Goal: Download file/media

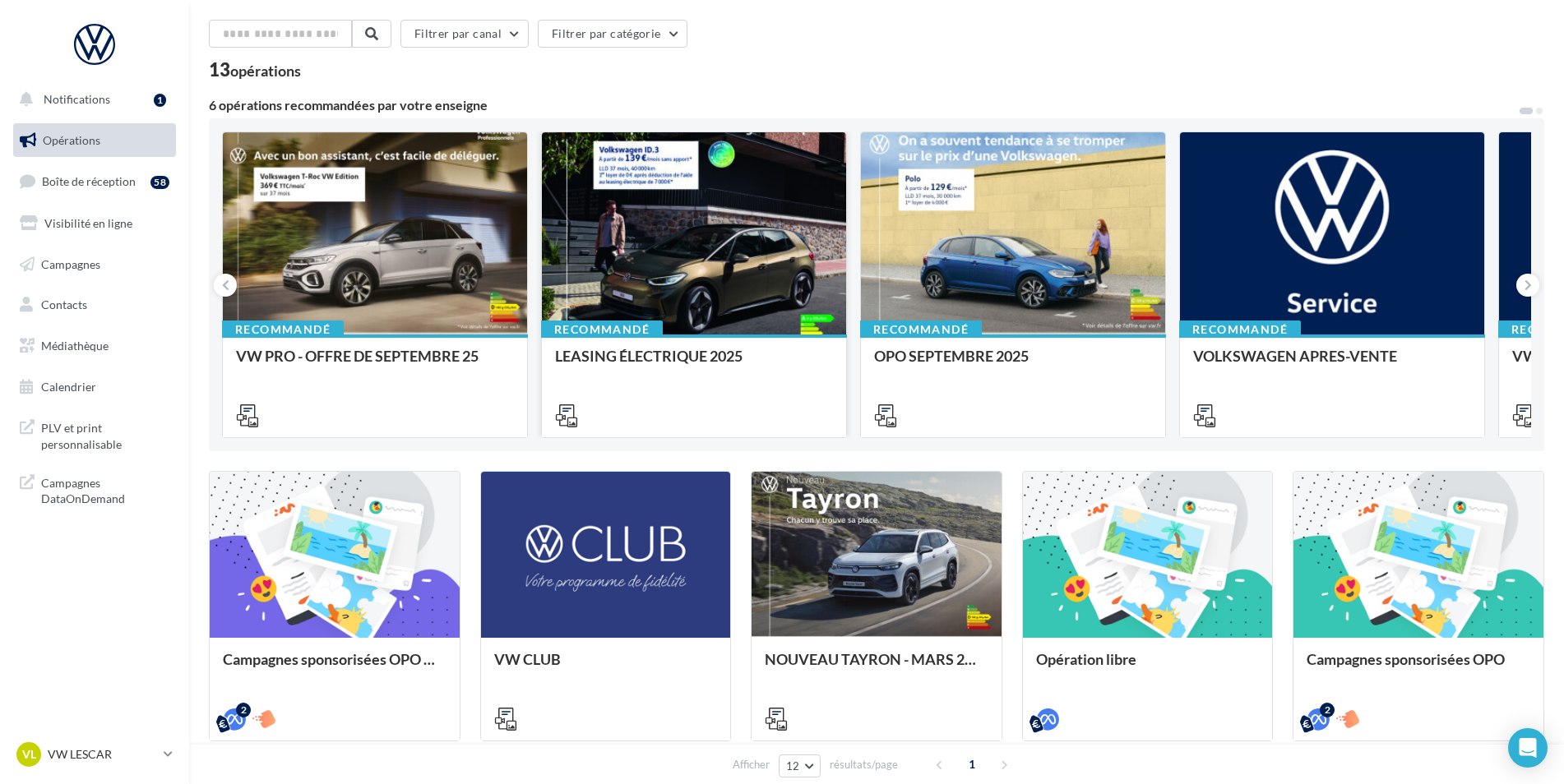
scroll to position [82, 0]
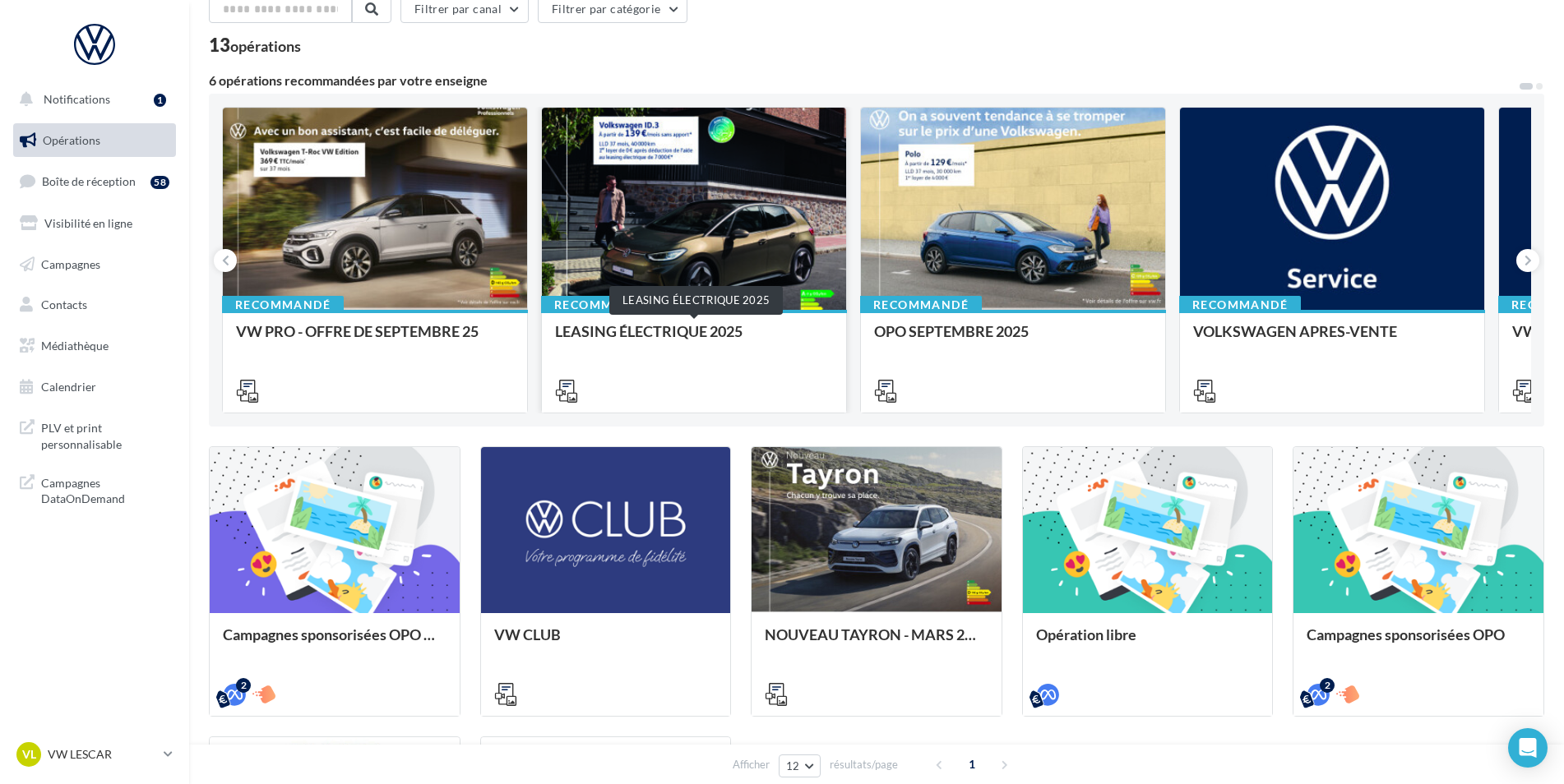
click at [651, 333] on div "LEASING ÉLECTRIQUE 2025" at bounding box center [694, 339] width 278 height 33
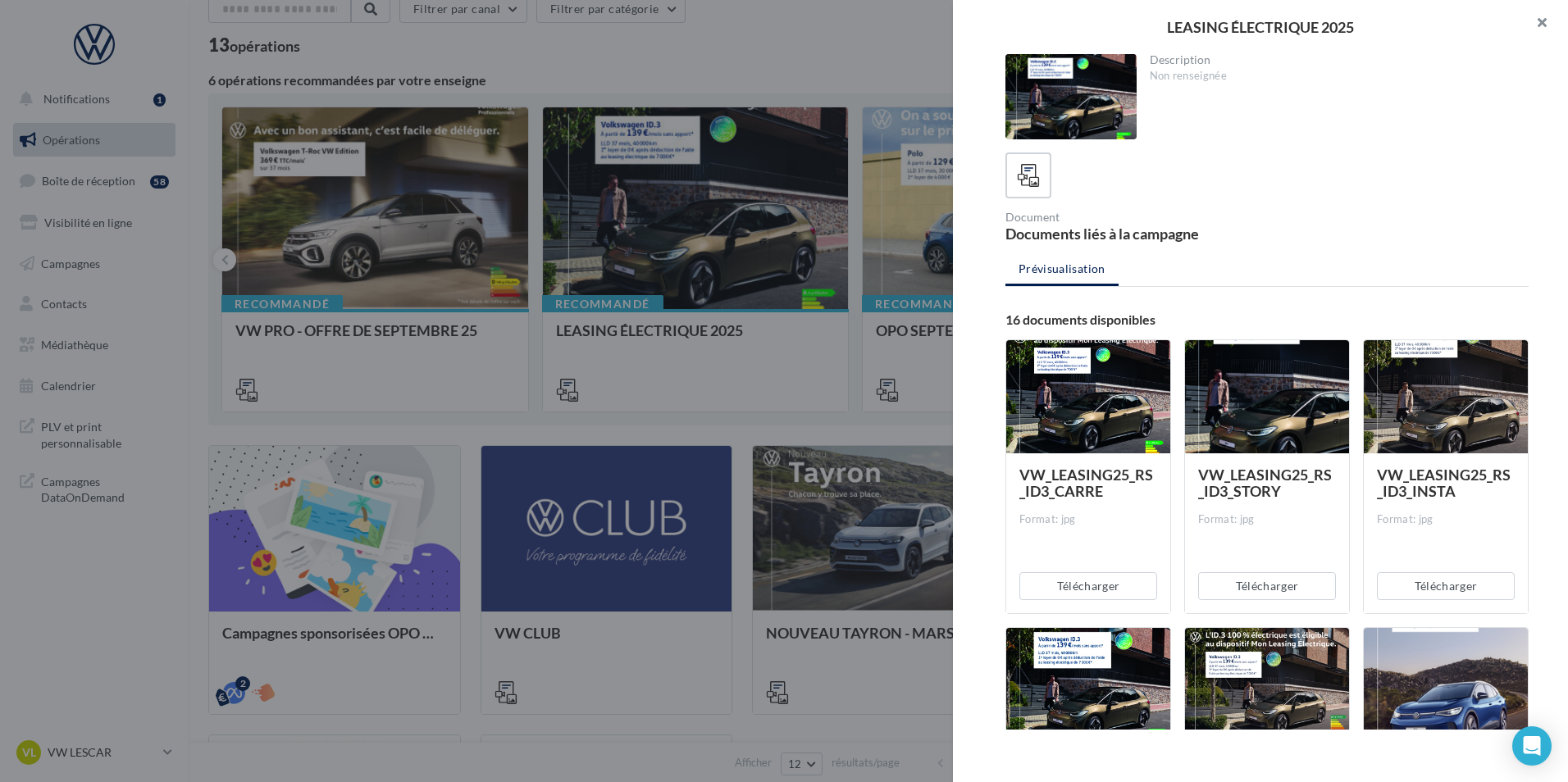
click at [1547, 25] on button "button" at bounding box center [1535, 25] width 66 height 49
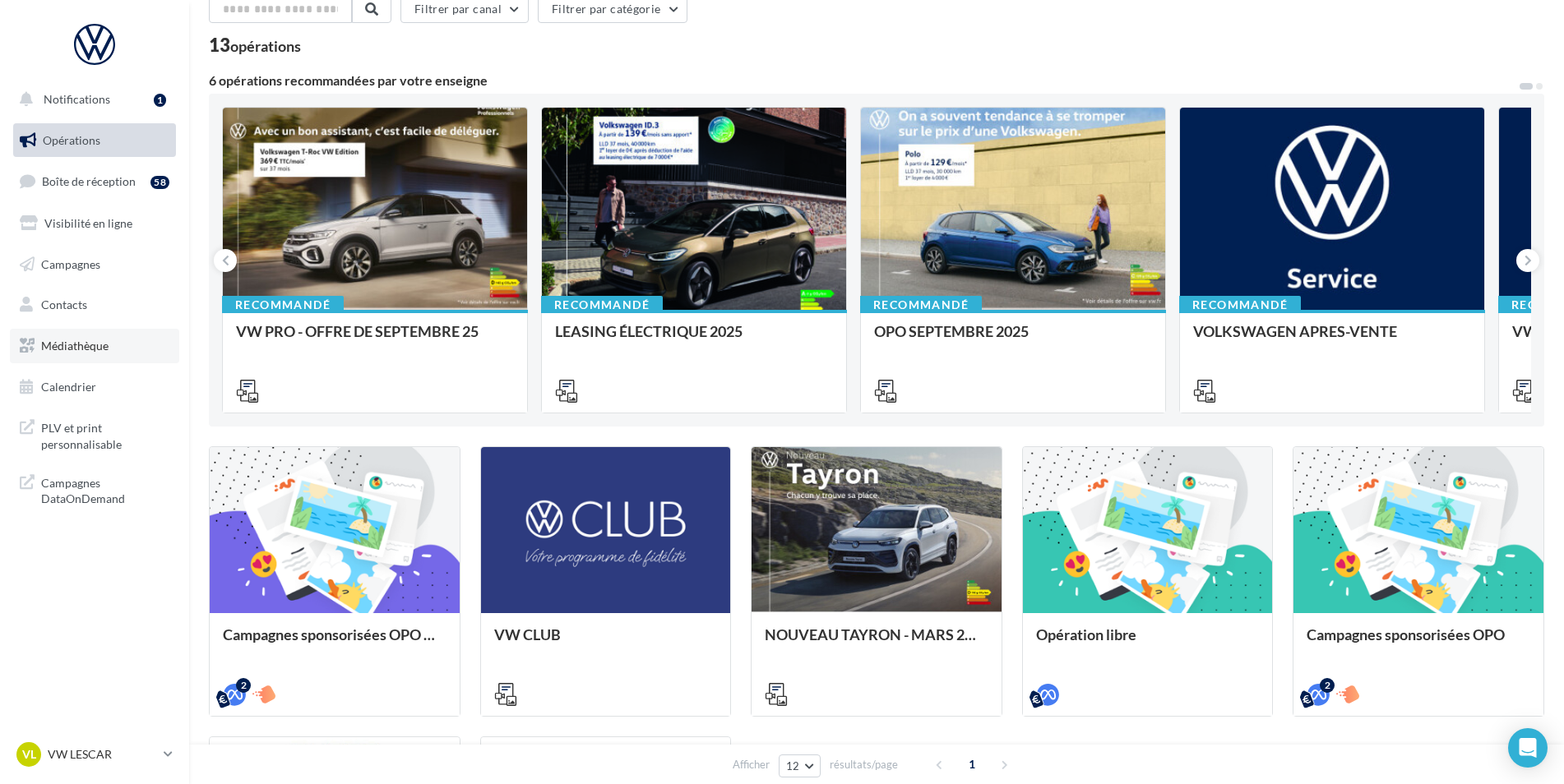
click at [103, 348] on span "Médiathèque" at bounding box center [75, 346] width 68 height 14
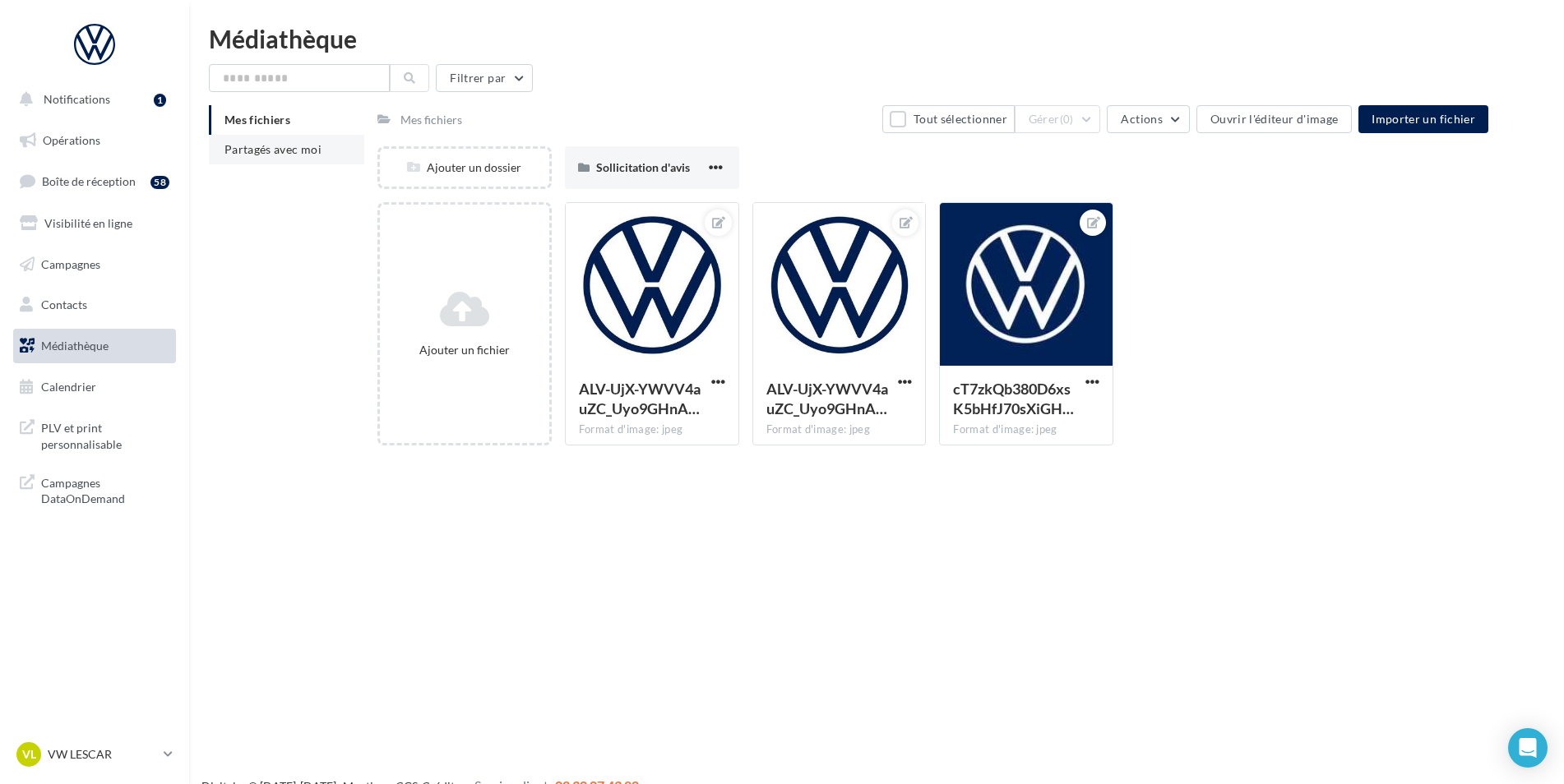
click at [284, 157] on li "Partagés avec moi" at bounding box center [286, 150] width 156 height 30
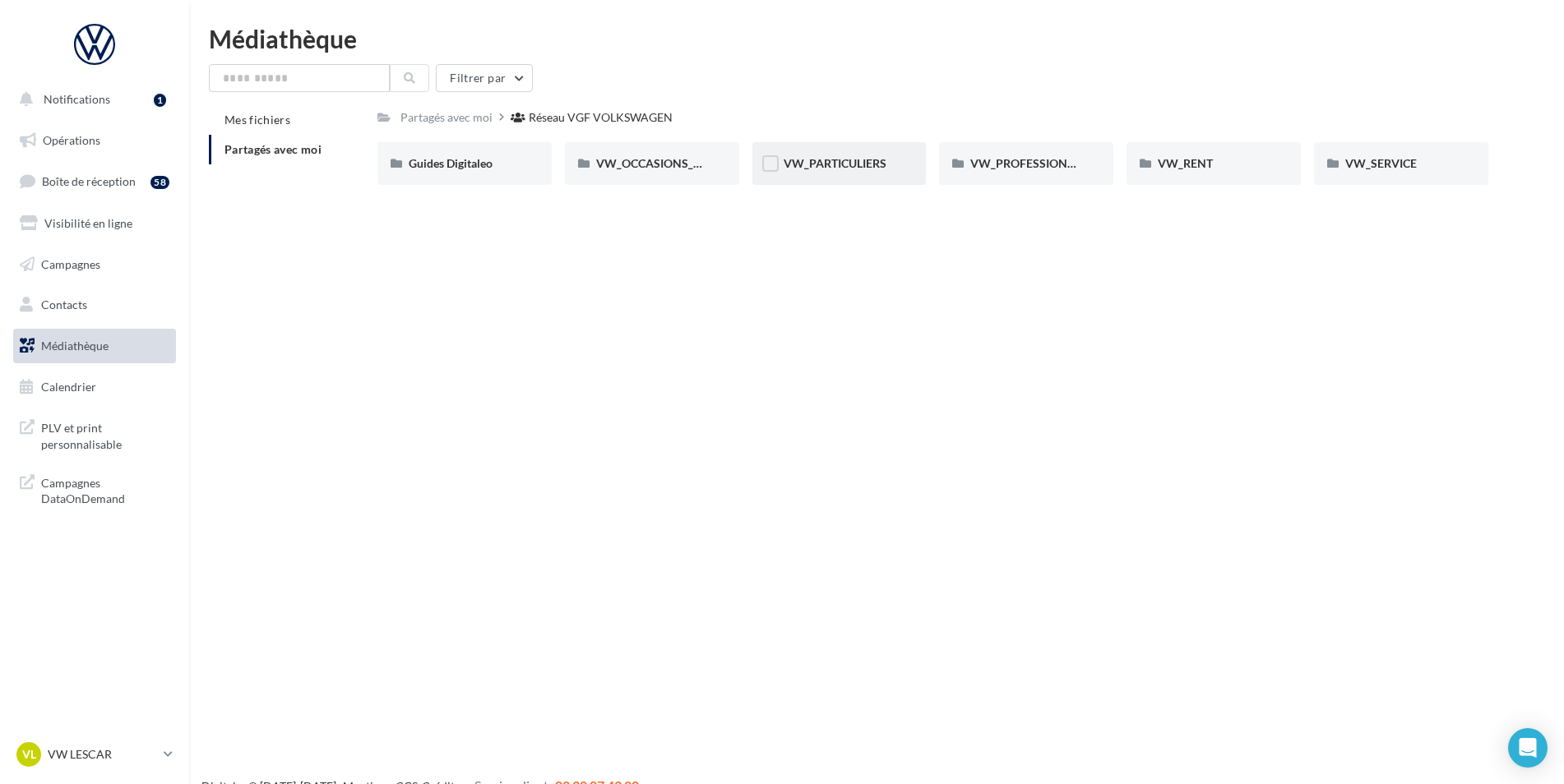
click at [819, 174] on div "VW_PARTICULIERS" at bounding box center [840, 164] width 174 height 43
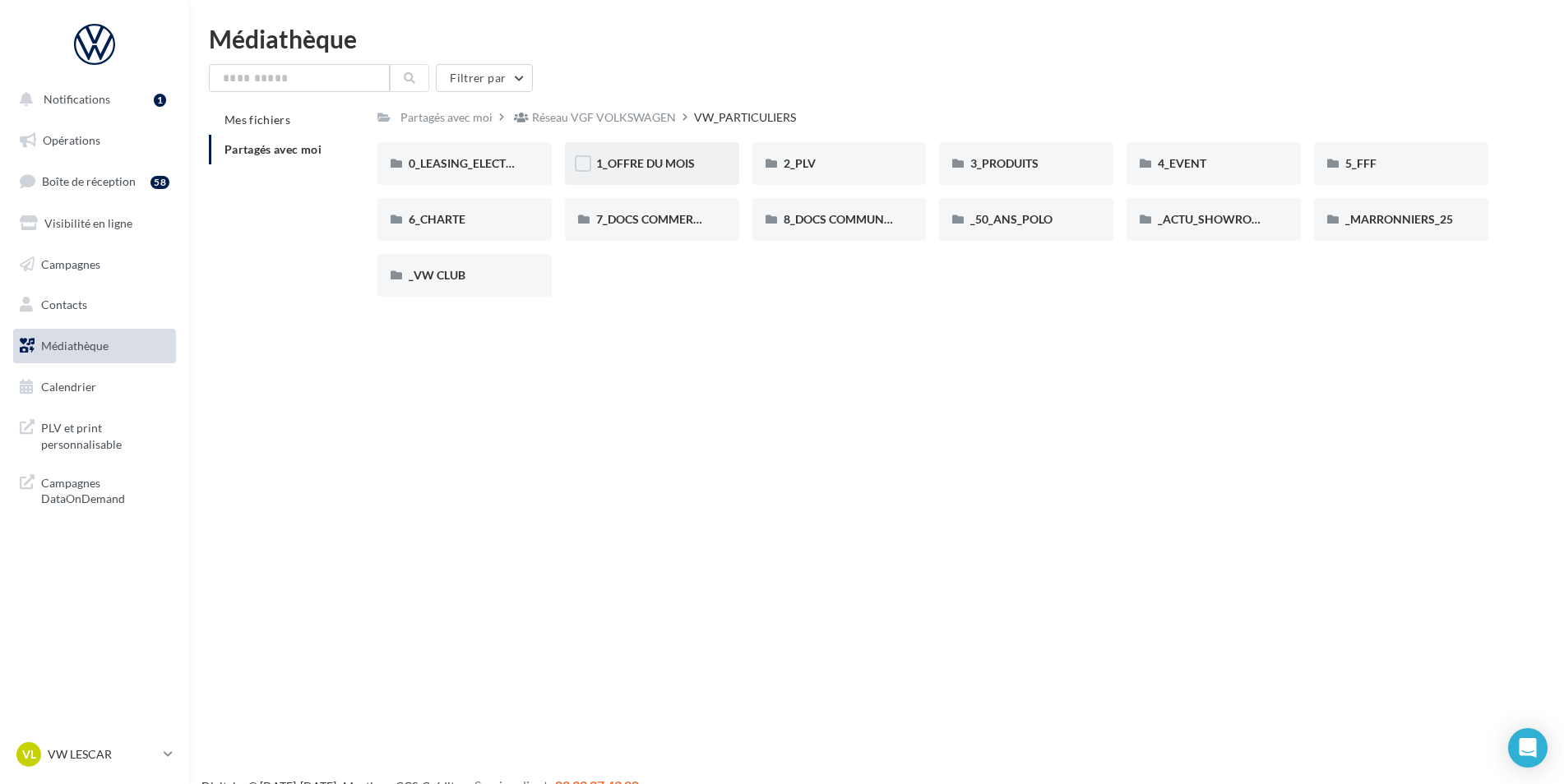
click at [624, 175] on div "1_OFFRE DU MOIS" at bounding box center [652, 164] width 174 height 43
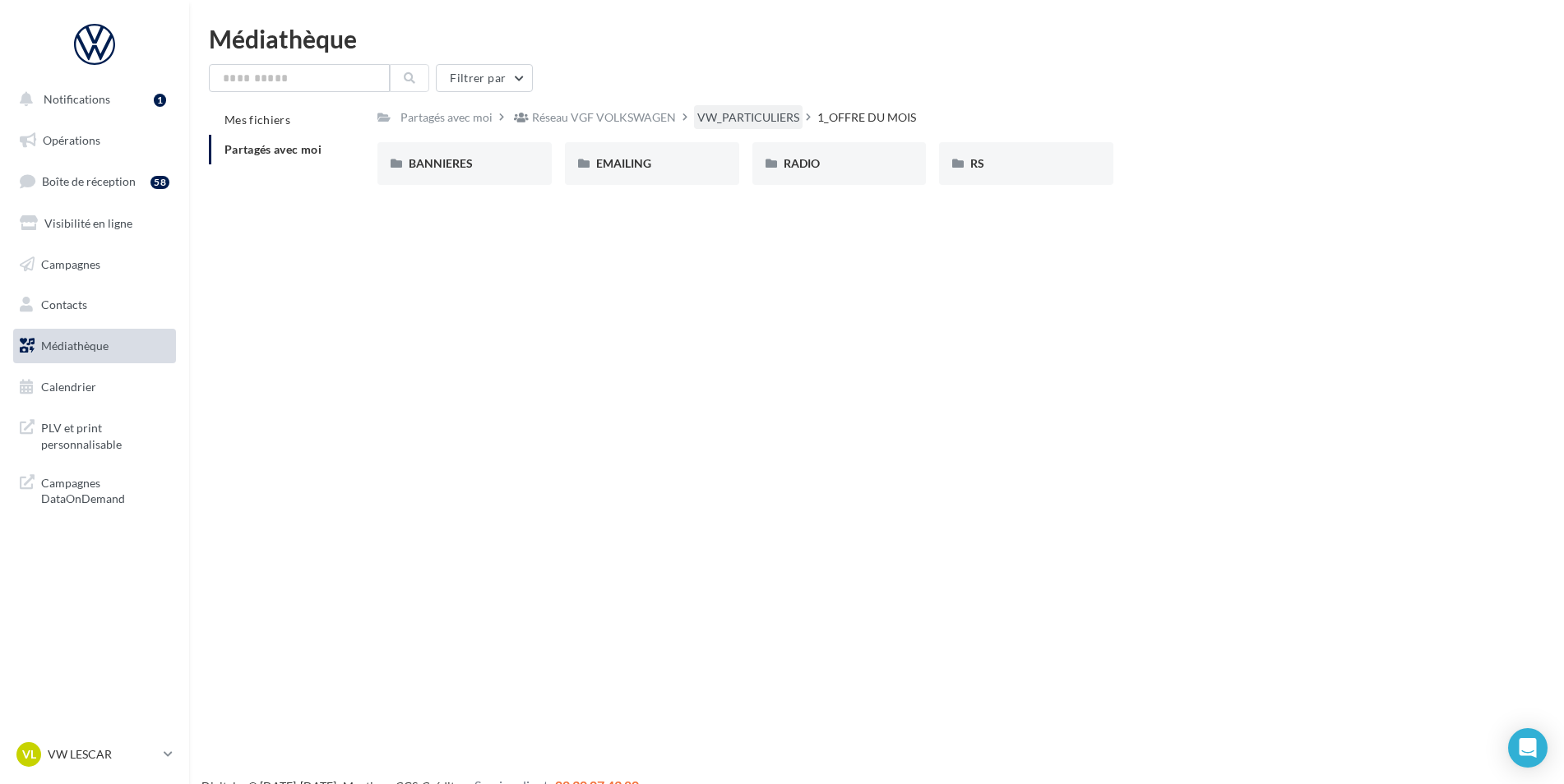
click at [748, 106] on div "VW_PARTICULIERS" at bounding box center [748, 117] width 108 height 24
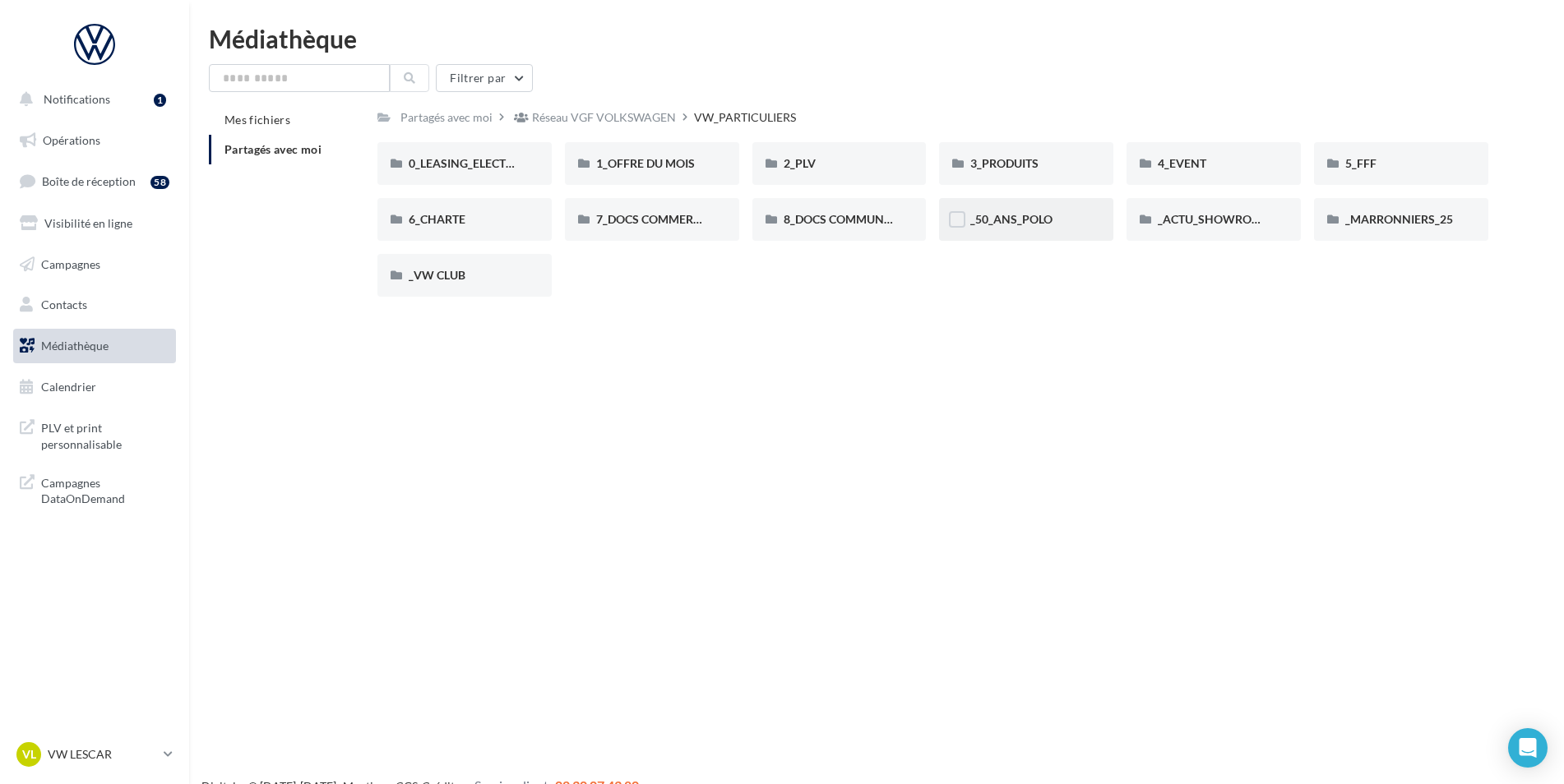
click at [1010, 209] on div "_50_ANS_POLO" at bounding box center [1026, 219] width 174 height 43
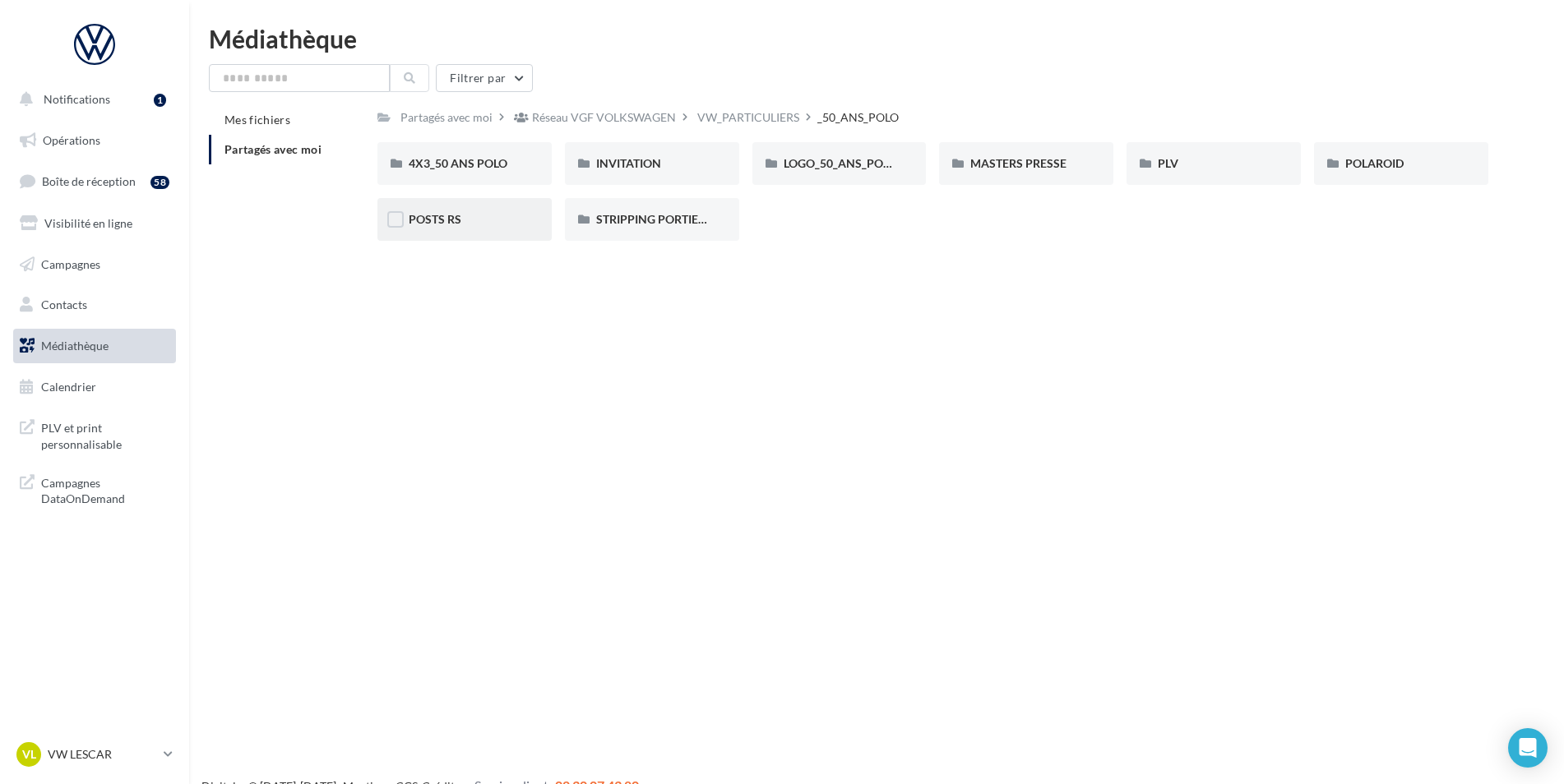
click at [475, 224] on div "POSTS RS" at bounding box center [464, 219] width 112 height 17
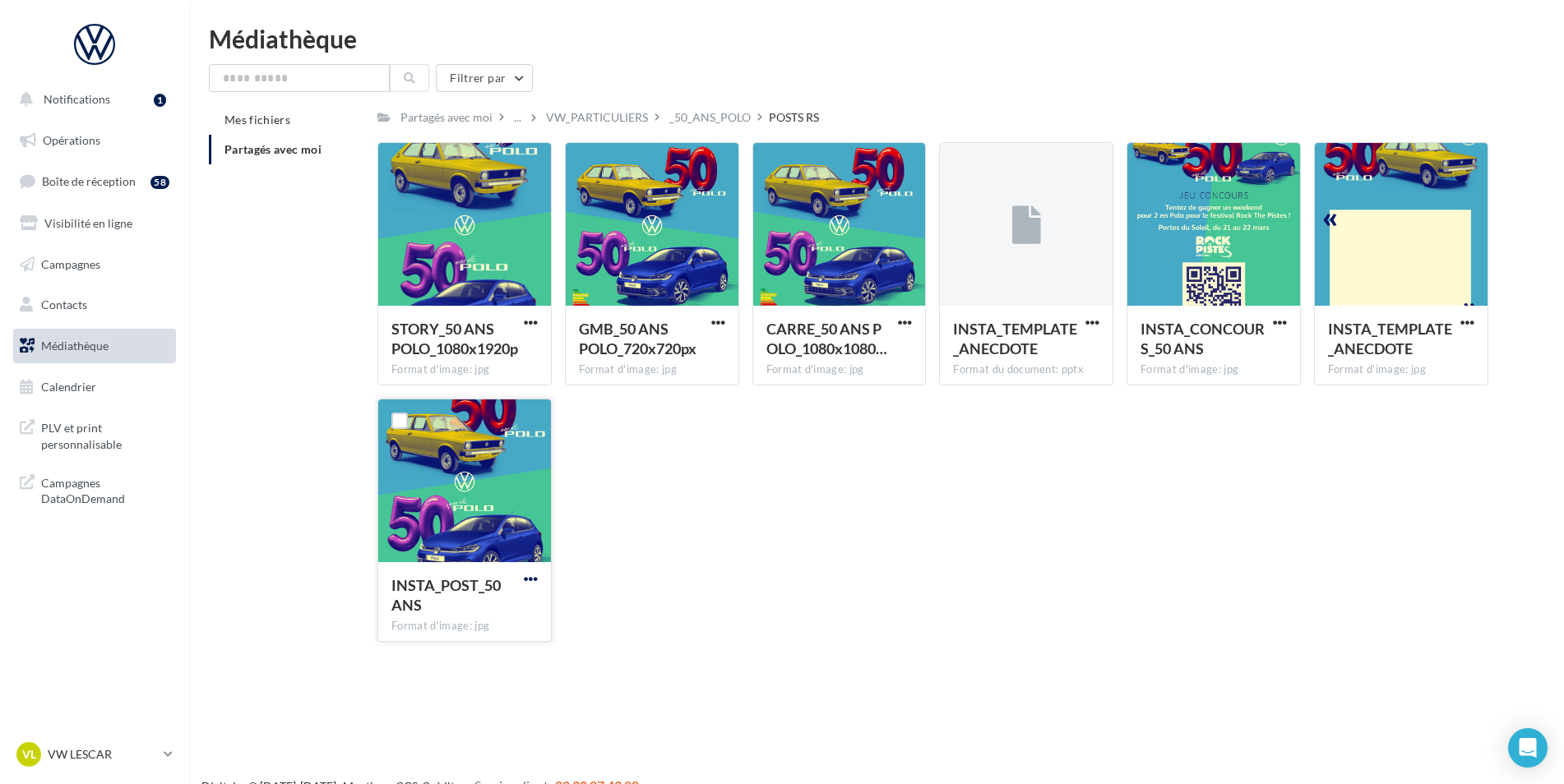
click at [529, 578] on span "button" at bounding box center [531, 579] width 14 height 14
click at [502, 619] on button "Télécharger" at bounding box center [459, 612] width 165 height 43
click at [1467, 319] on span "button" at bounding box center [1468, 323] width 14 height 14
click at [1429, 348] on button "Télécharger" at bounding box center [1395, 355] width 165 height 43
click at [862, 429] on div "STORY_50 ANS POLO_1080x1920p Format d'image: jpg STORY_50 ANS POLO_1080x1920p G…" at bounding box center [939, 399] width 1124 height 513
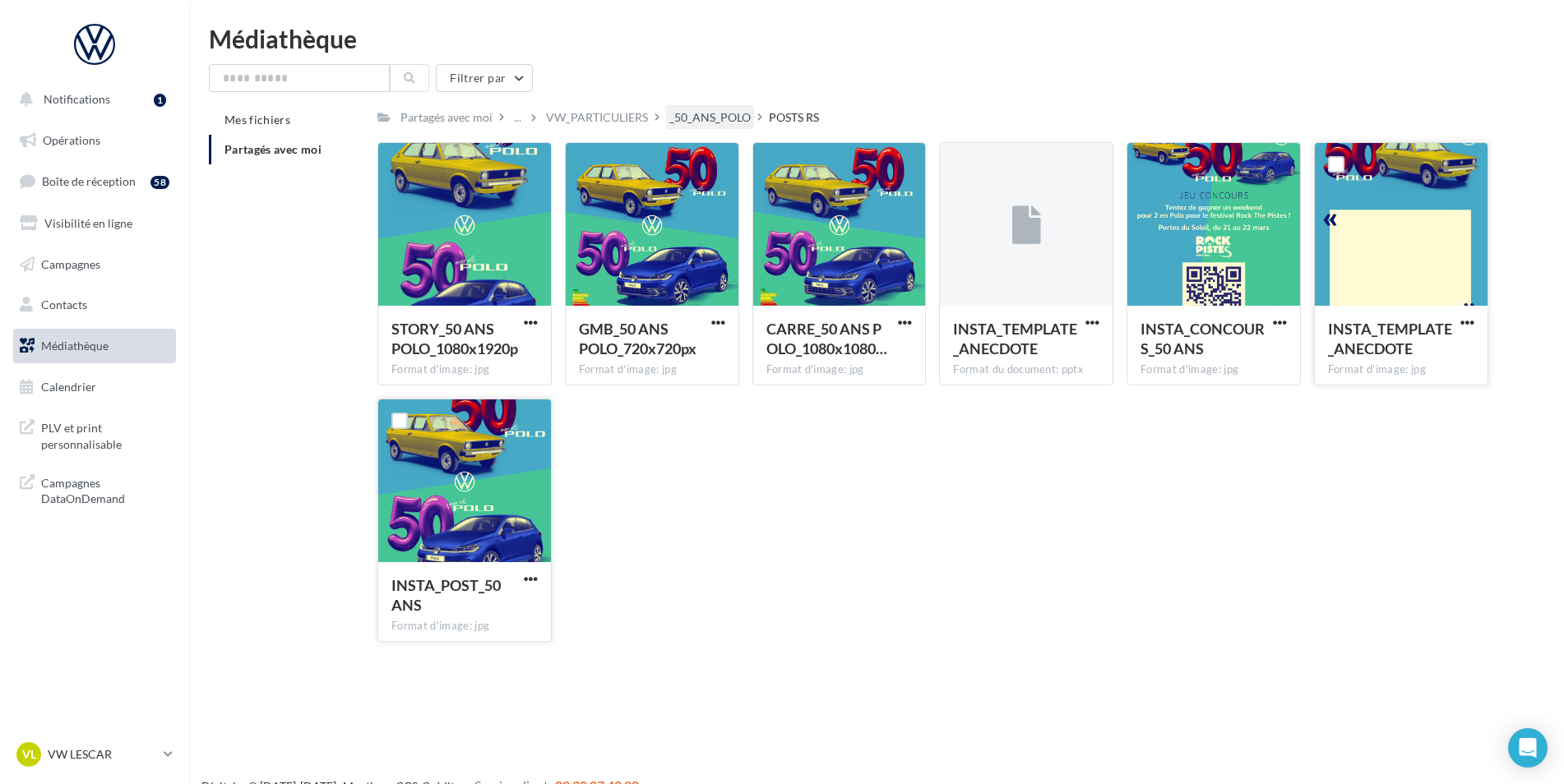
click at [699, 114] on div "_50_ANS_POLO" at bounding box center [710, 117] width 82 height 17
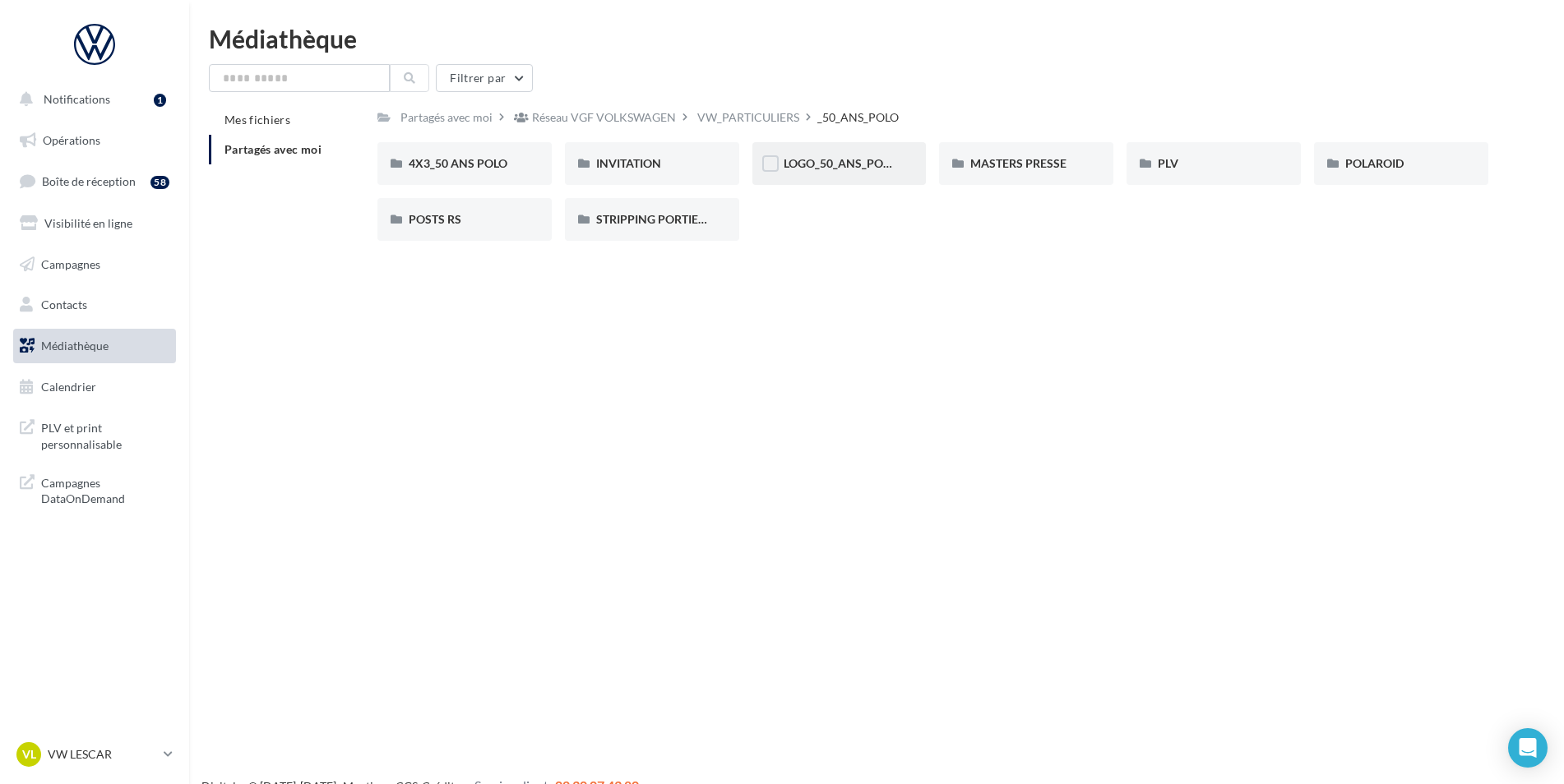
click at [819, 155] on div "LOGO_50_ANS_POLO" at bounding box center [840, 164] width 174 height 43
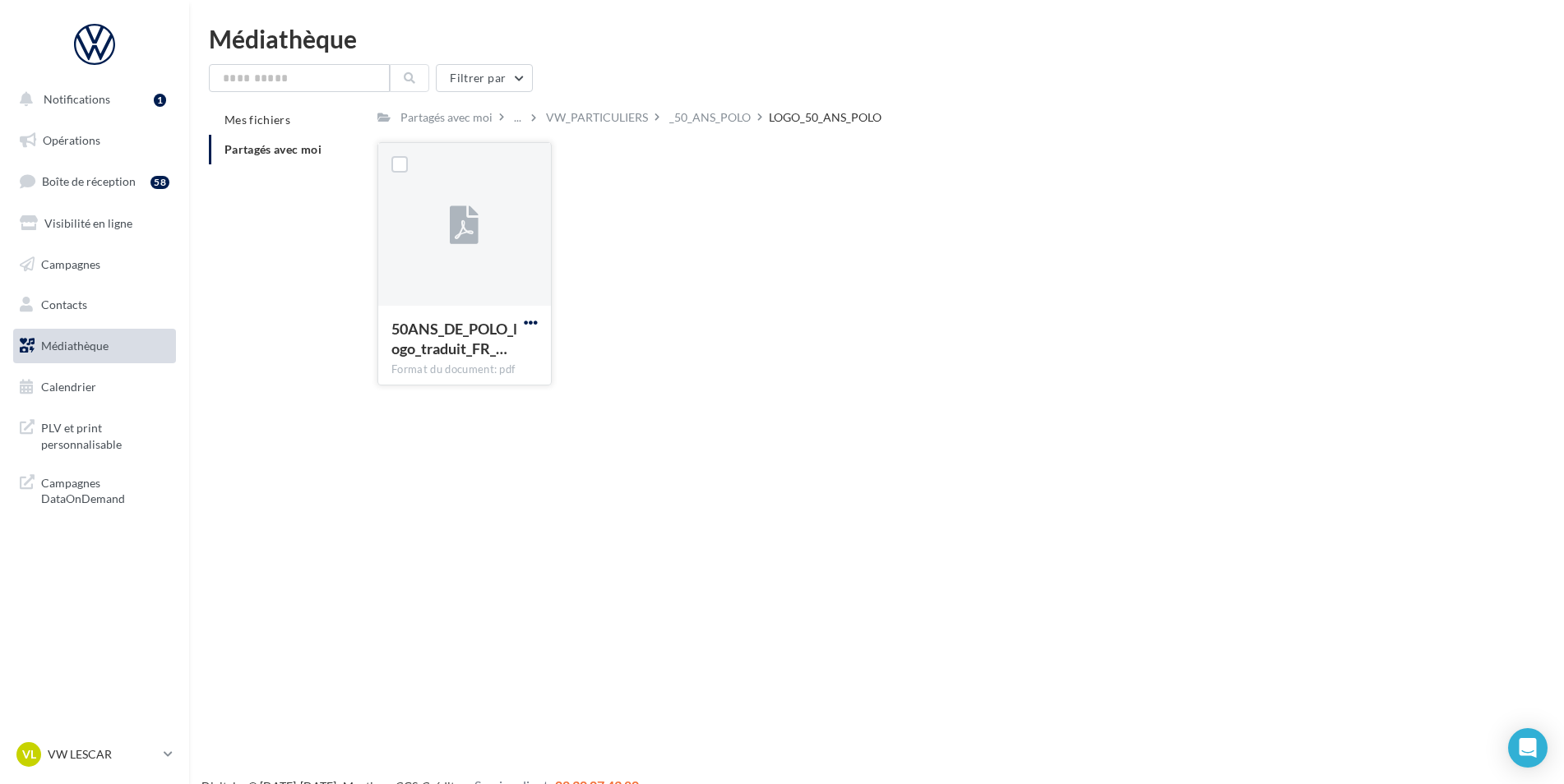
click at [526, 320] on span "button" at bounding box center [531, 323] width 14 height 14
